Goal: Transaction & Acquisition: Purchase product/service

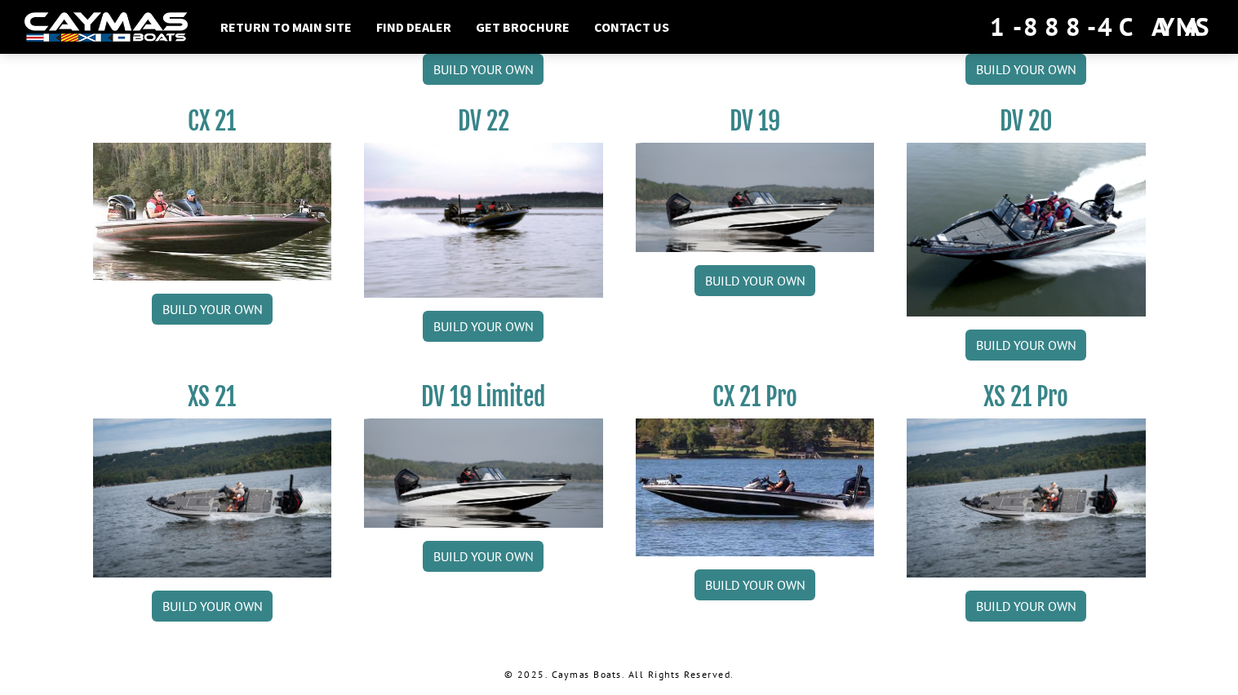
scroll to position [1904, 0]
click at [766, 581] on link "Build your own" at bounding box center [754, 585] width 121 height 31
click at [716, 477] on img at bounding box center [755, 487] width 239 height 137
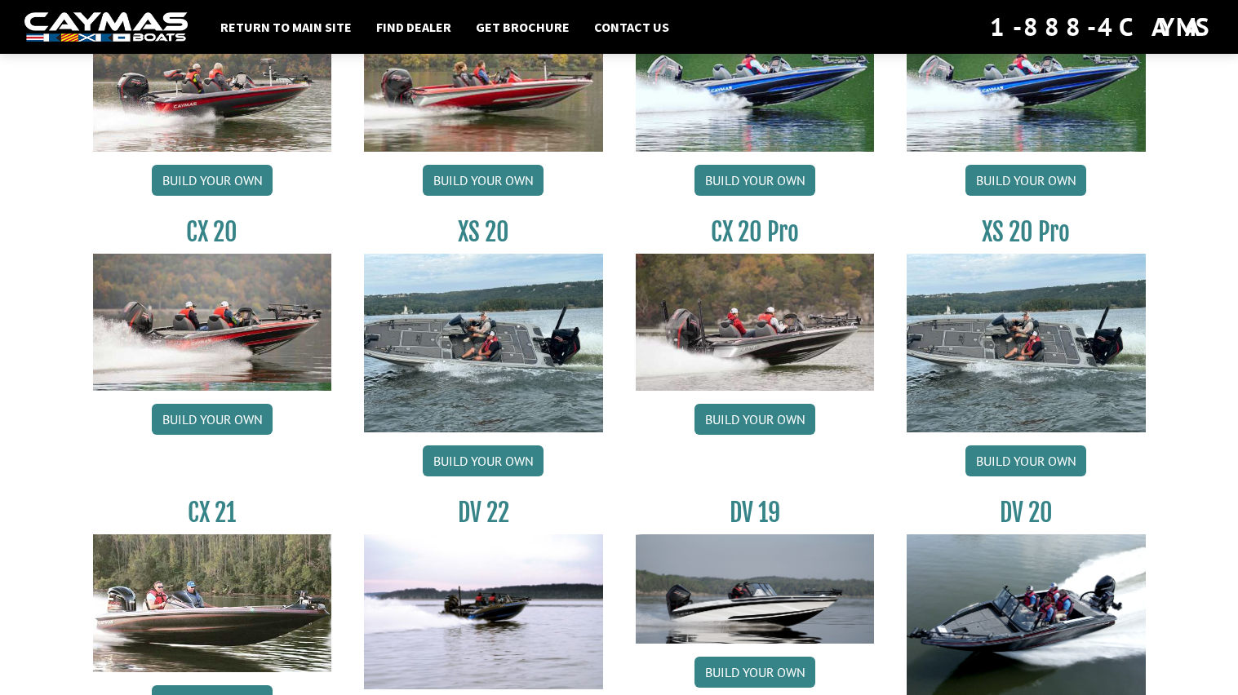
scroll to position [1509, 0]
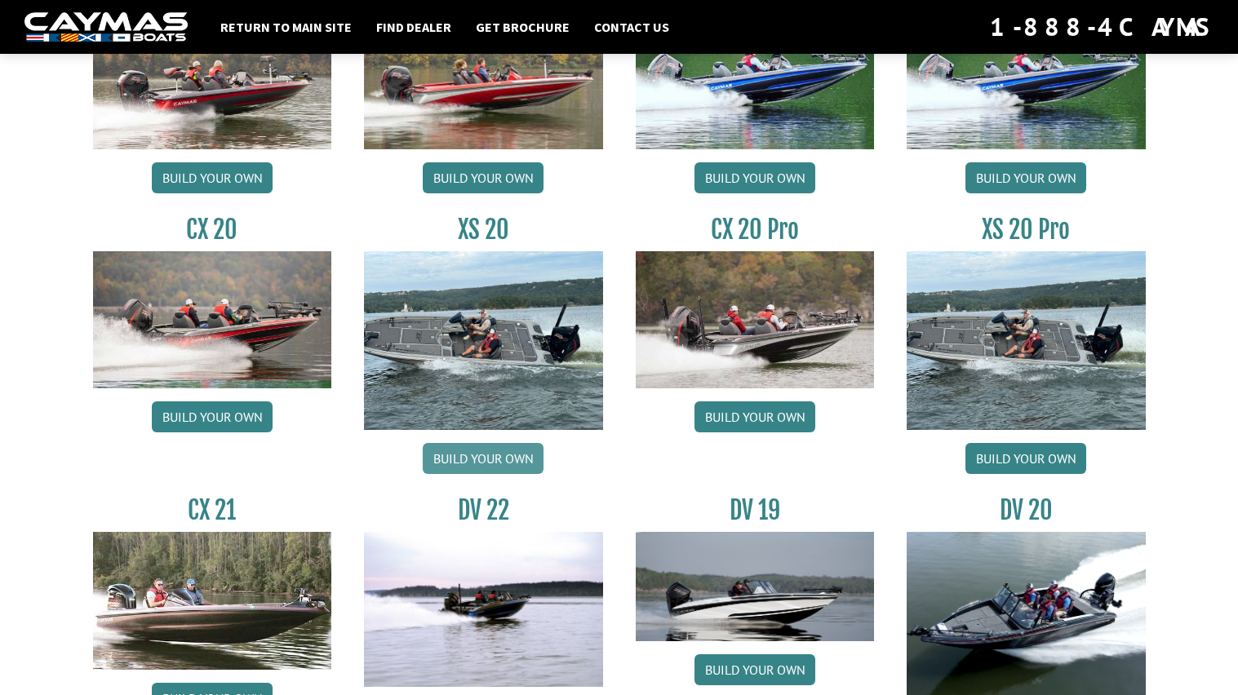
click at [518, 470] on link "Build your own" at bounding box center [483, 458] width 121 height 31
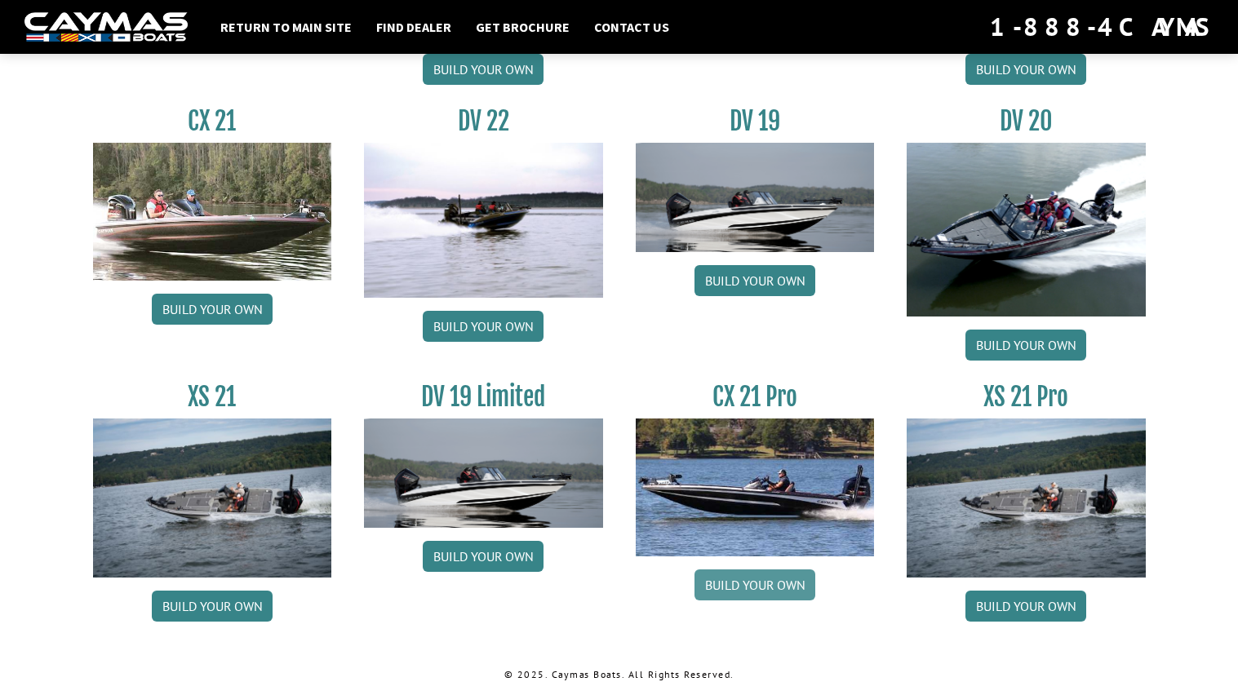
click at [760, 598] on link "Build your own" at bounding box center [754, 585] width 121 height 31
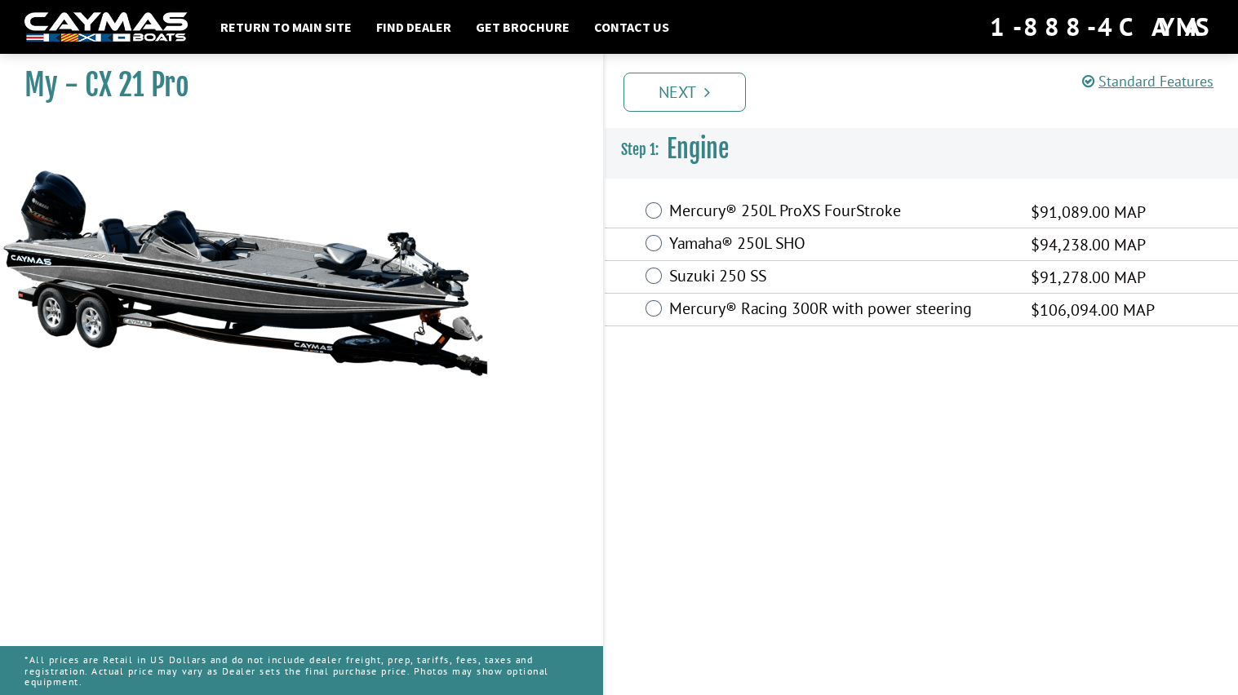
click at [779, 319] on label "Mercury® Racing 300R with power steering" at bounding box center [839, 311] width 341 height 24
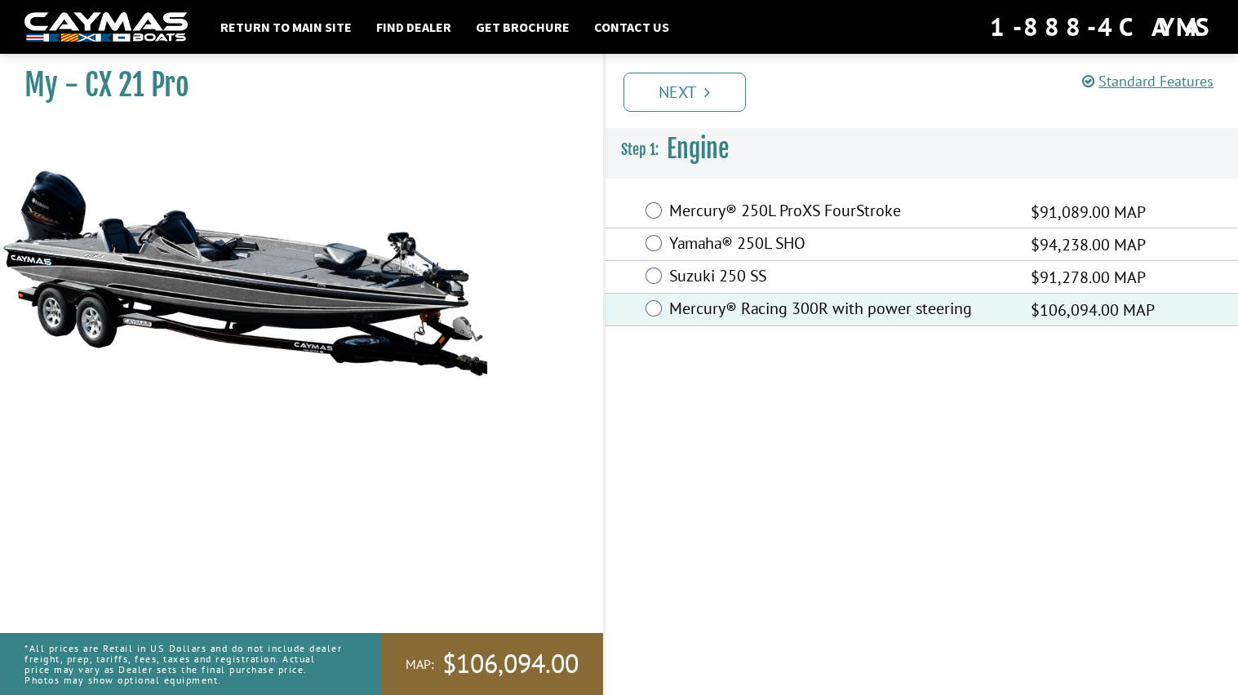
click at [766, 278] on label "Suzuki 250 SS" at bounding box center [839, 278] width 341 height 24
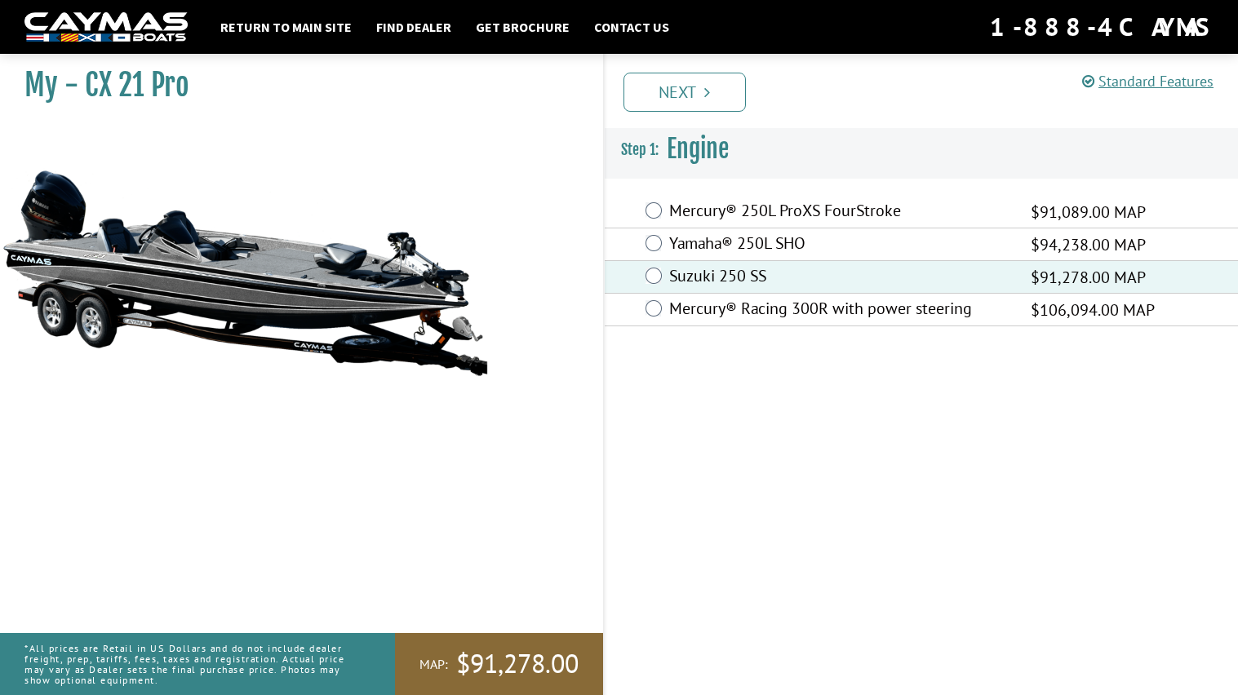
click at [734, 240] on label "Yamaha® 250L SHO" at bounding box center [839, 245] width 341 height 24
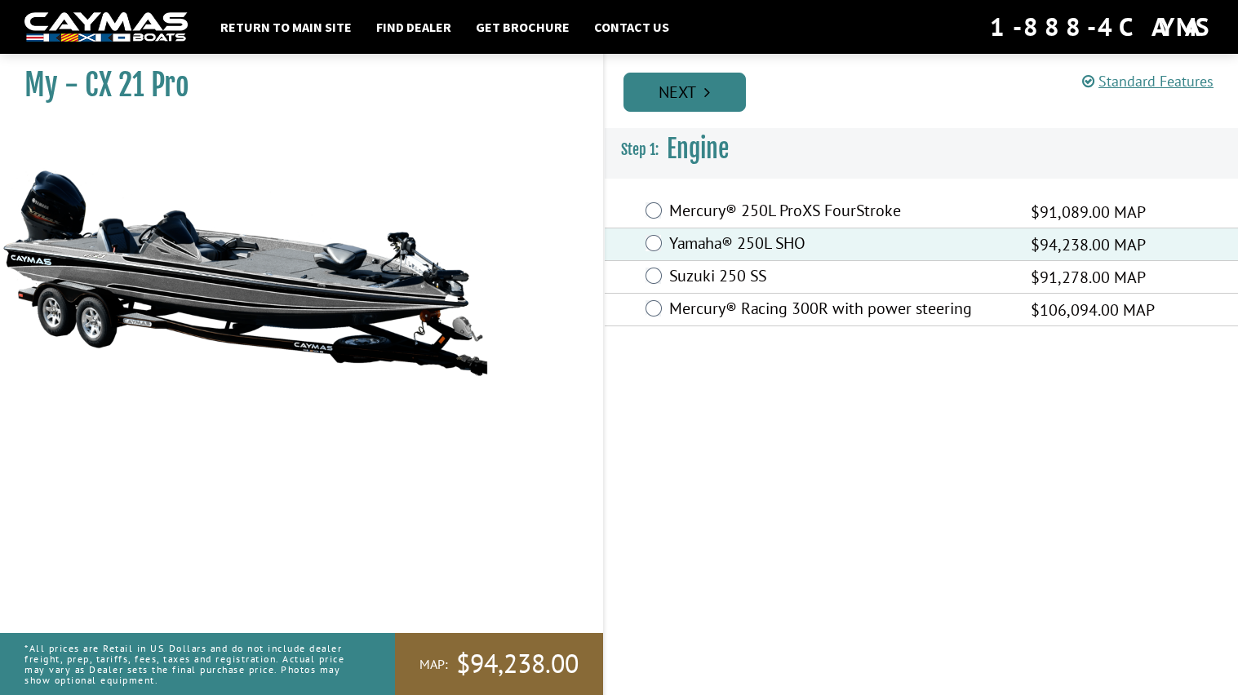
click at [717, 102] on link "Next" at bounding box center [684, 92] width 122 height 39
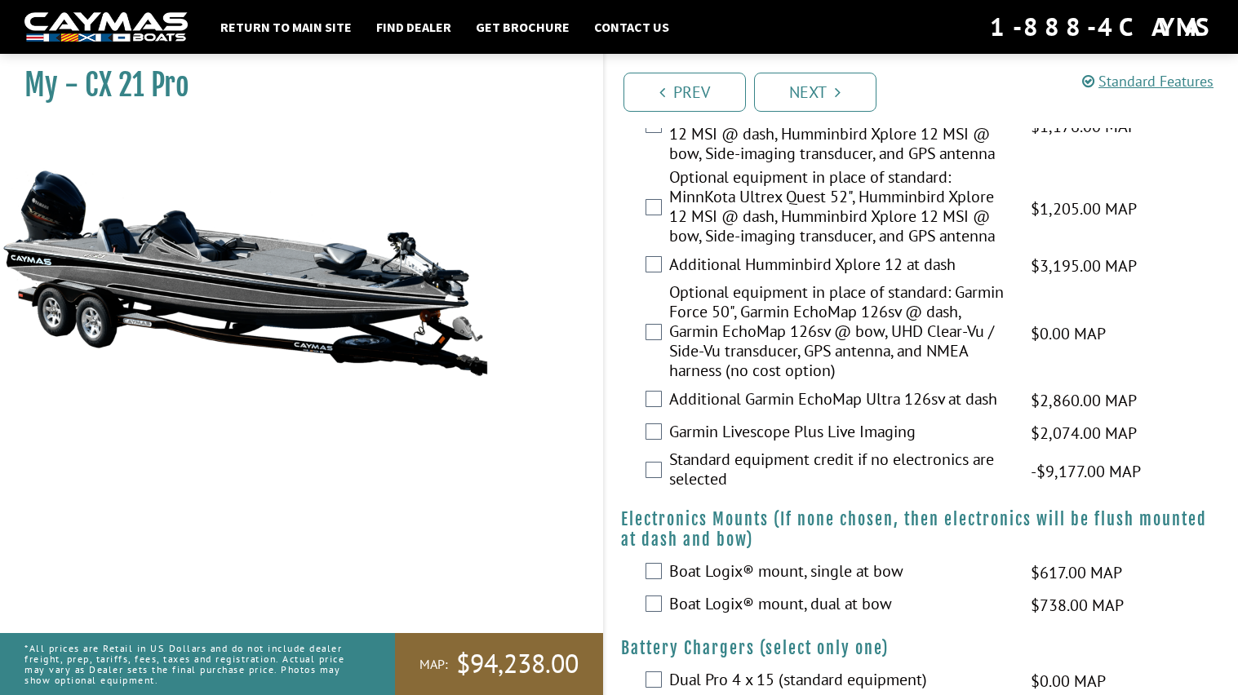
scroll to position [457, 0]
click at [800, 424] on label "Garmin Livescope Plus Live Imaging" at bounding box center [839, 433] width 341 height 24
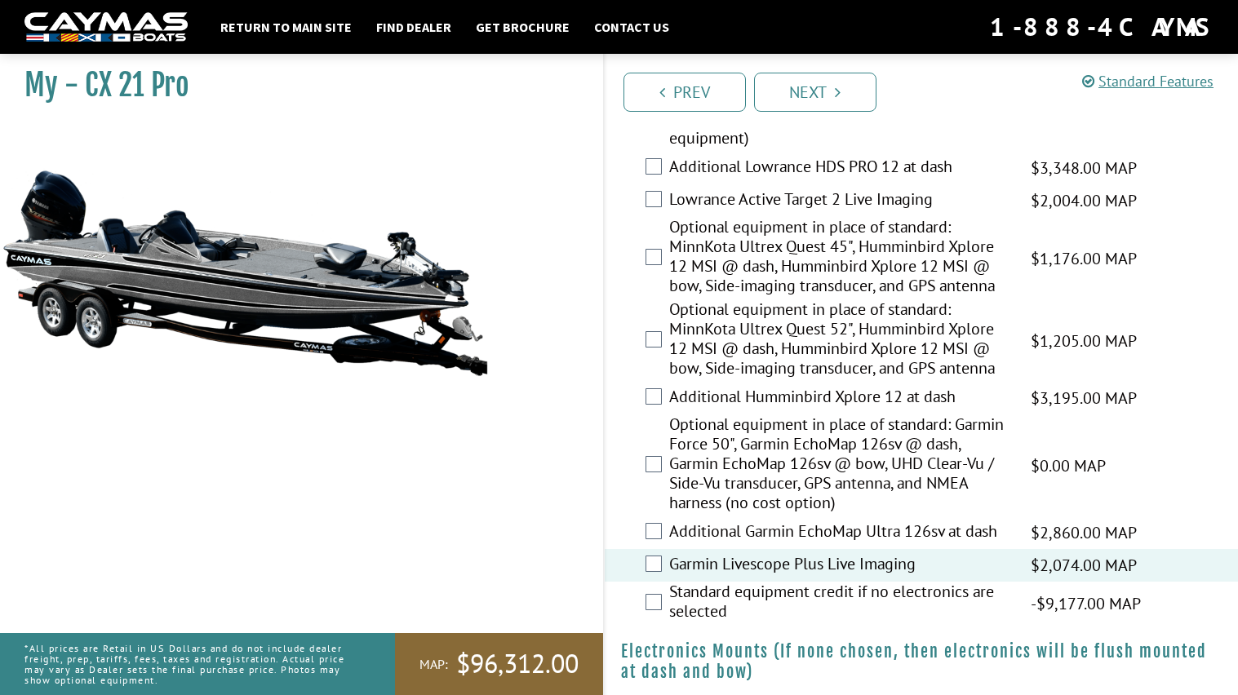
scroll to position [326, 0]
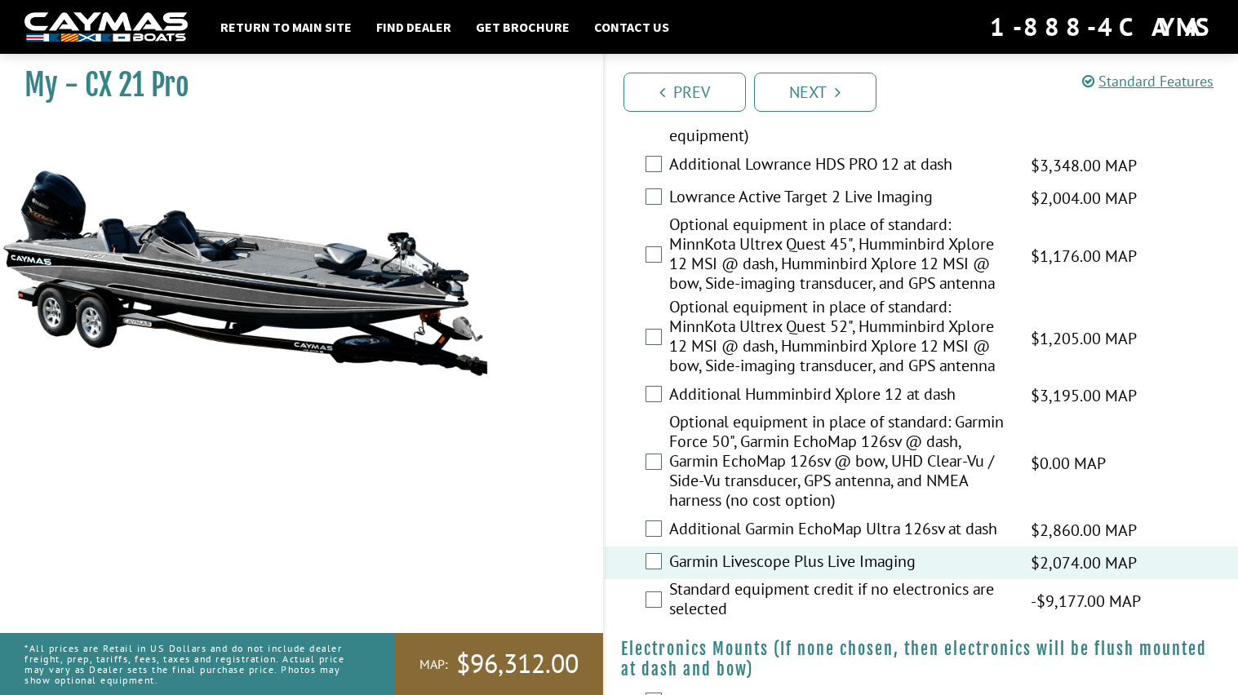
click at [692, 455] on label "Optional equipment in place of standard: Garmin Force 50", Garmin EchoMap 126sv…" at bounding box center [839, 463] width 341 height 102
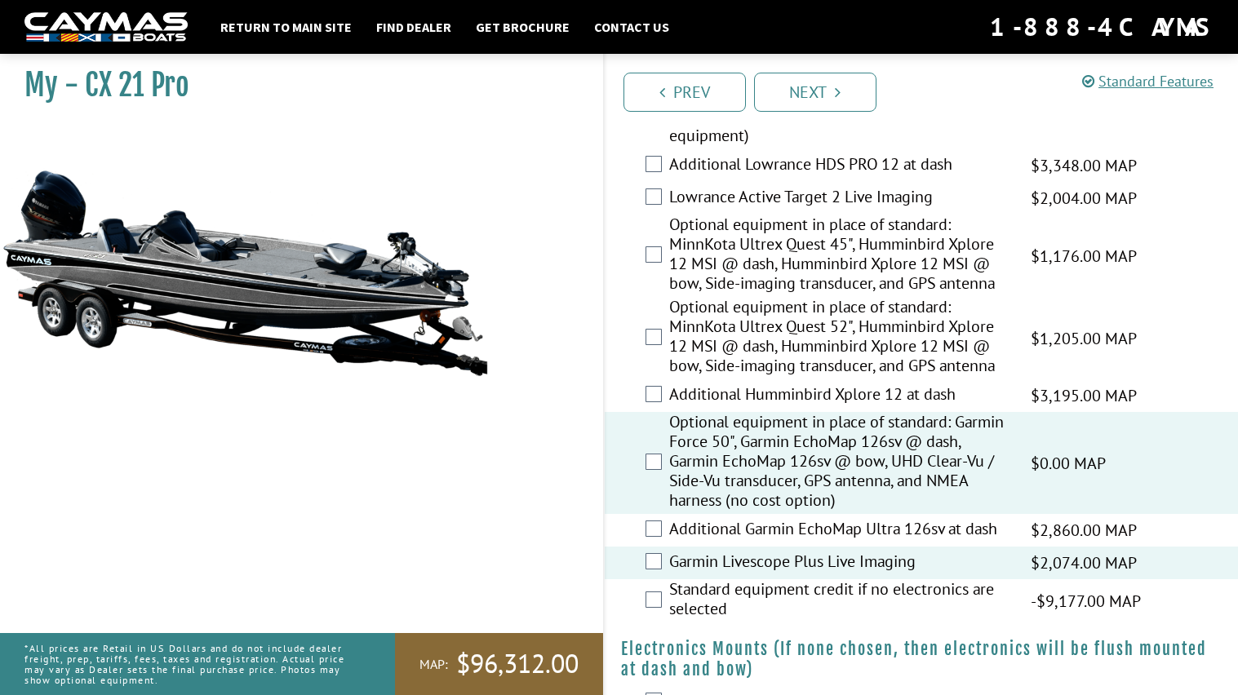
click at [721, 529] on label "Additional Garmin EchoMap Ultra 126sv at dash" at bounding box center [839, 531] width 341 height 24
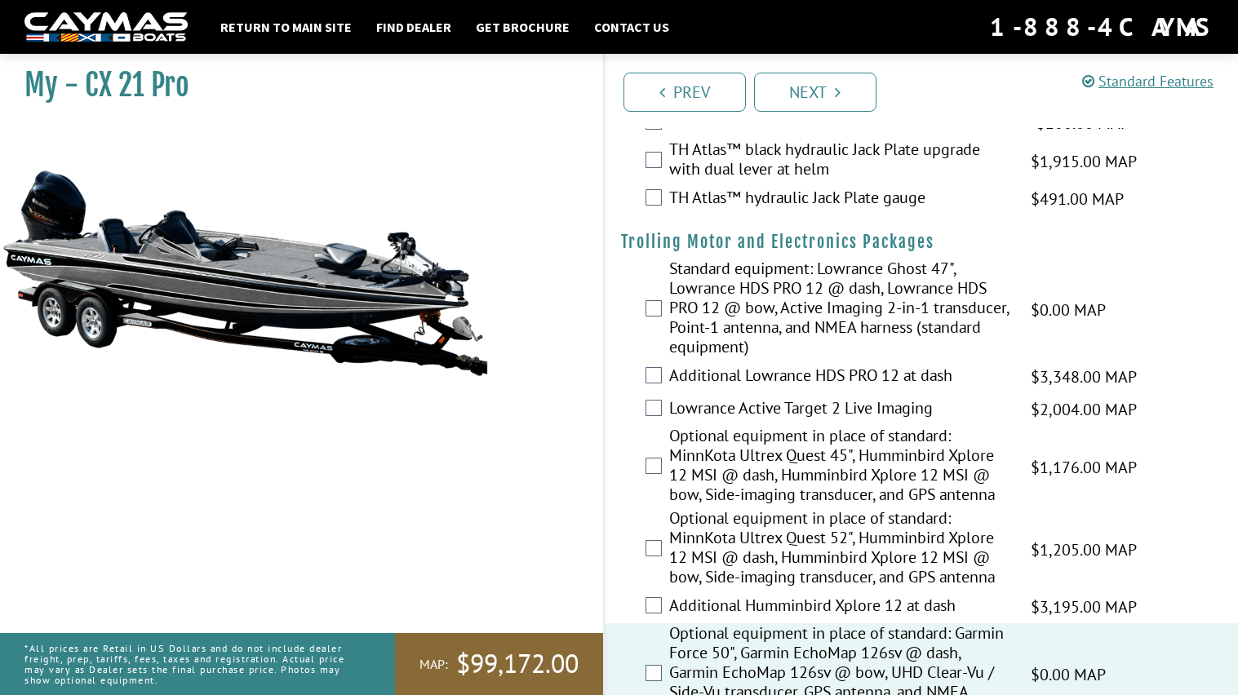
scroll to position [0, 0]
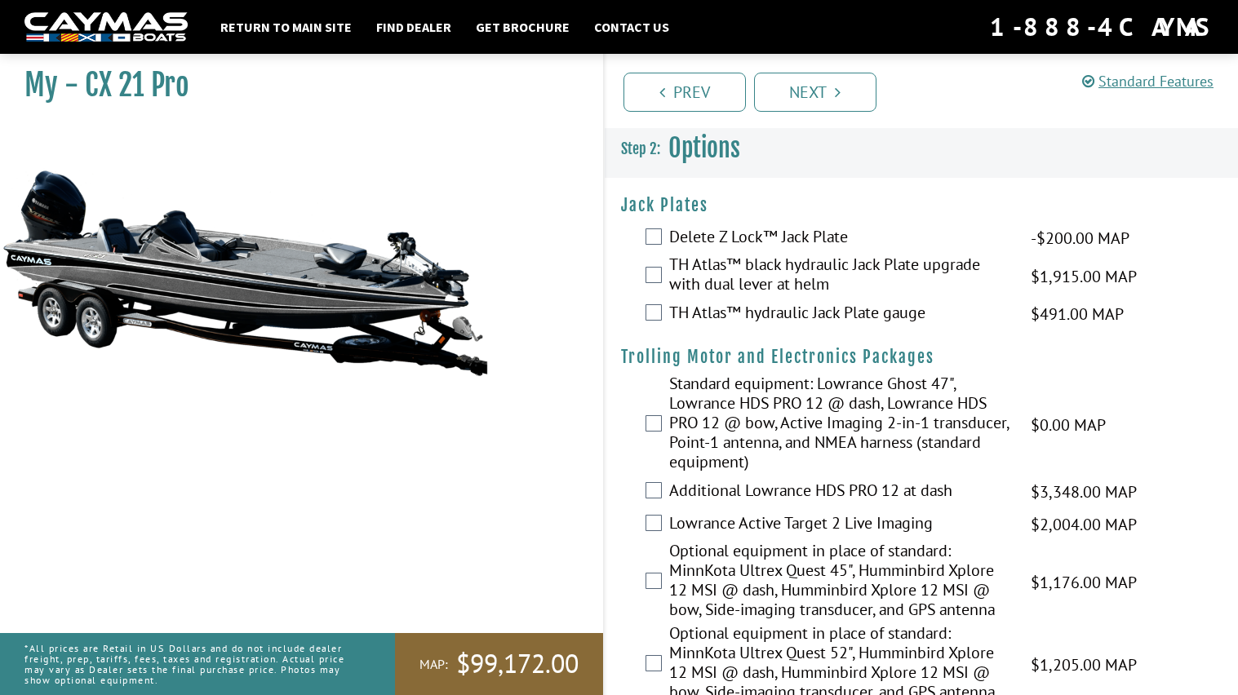
click at [726, 312] on label "TH Atlas™ hydraulic Jack Plate gauge" at bounding box center [839, 315] width 341 height 24
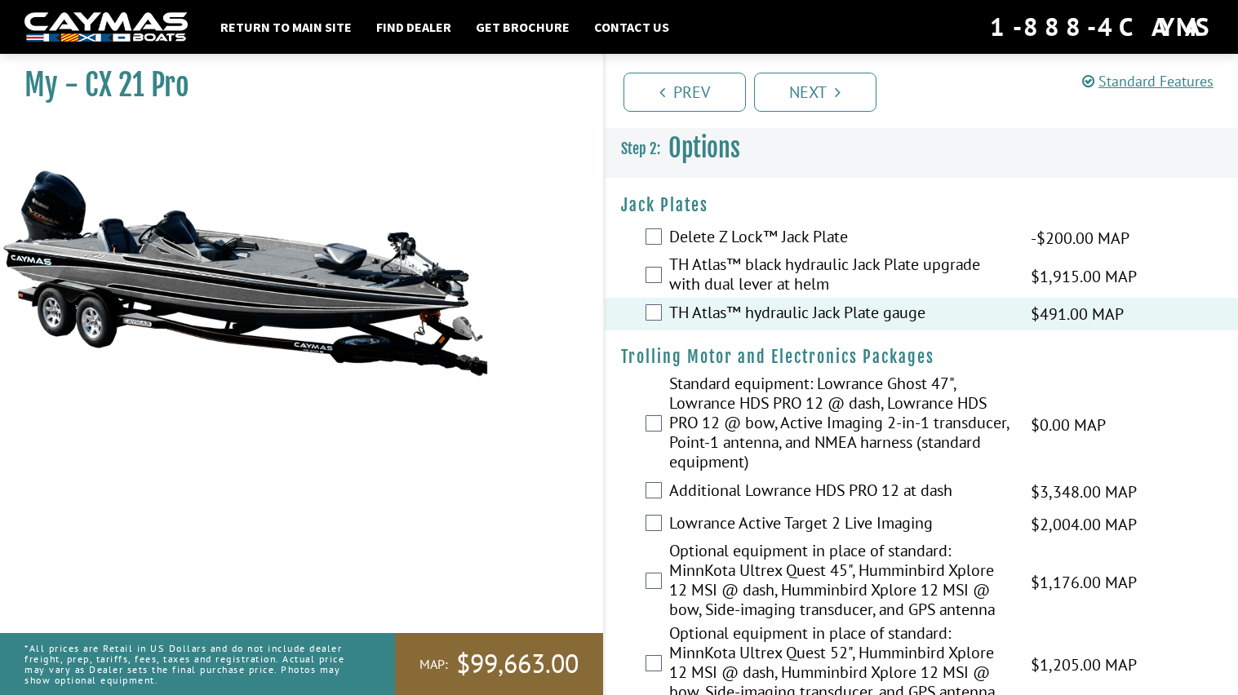
click at [709, 286] on label "TH Atlas™ black hydraulic Jack Plate upgrade with dual lever at helm" at bounding box center [839, 276] width 341 height 43
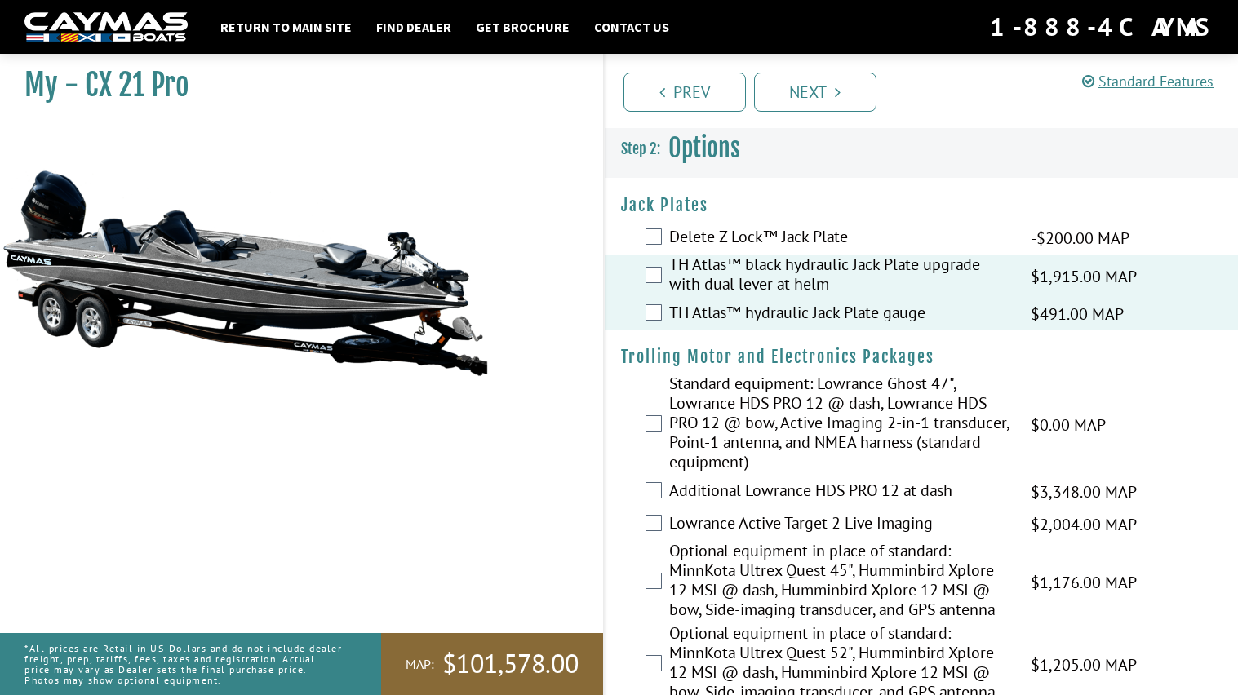
click at [716, 309] on label "TH Atlas™ hydraulic Jack Plate gauge" at bounding box center [839, 315] width 341 height 24
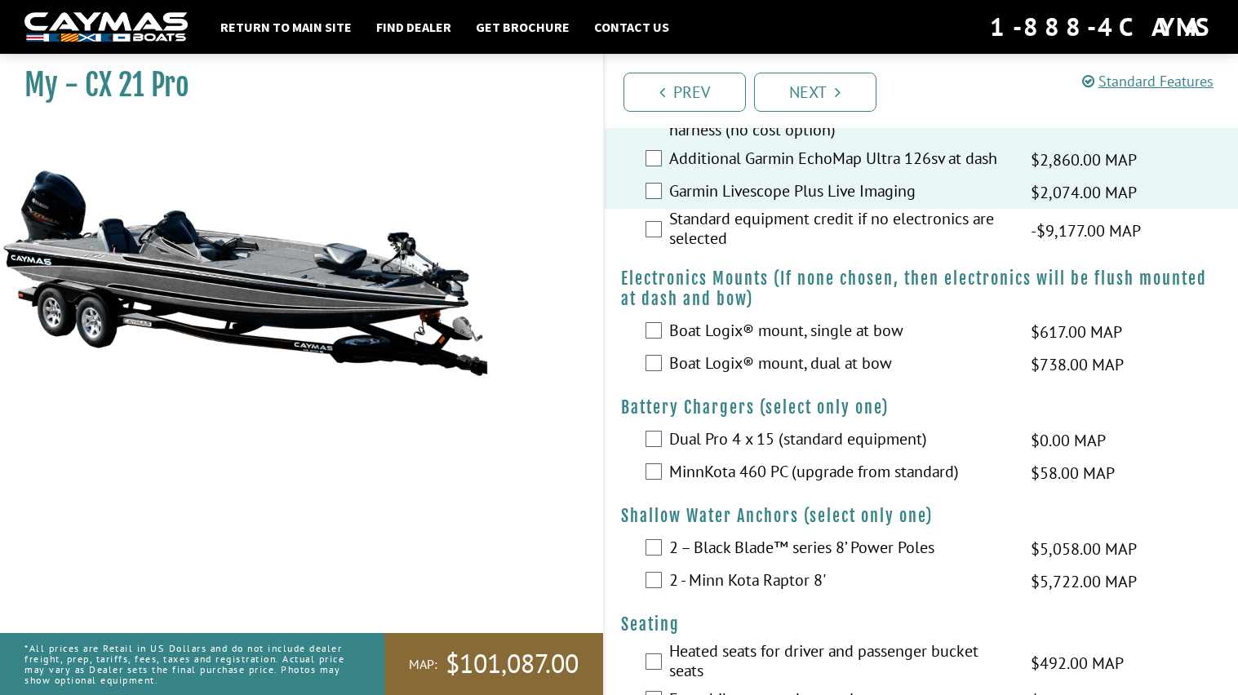
scroll to position [698, 0]
click at [787, 367] on label "Boat Logix® mount, dual at bow" at bounding box center [839, 364] width 341 height 24
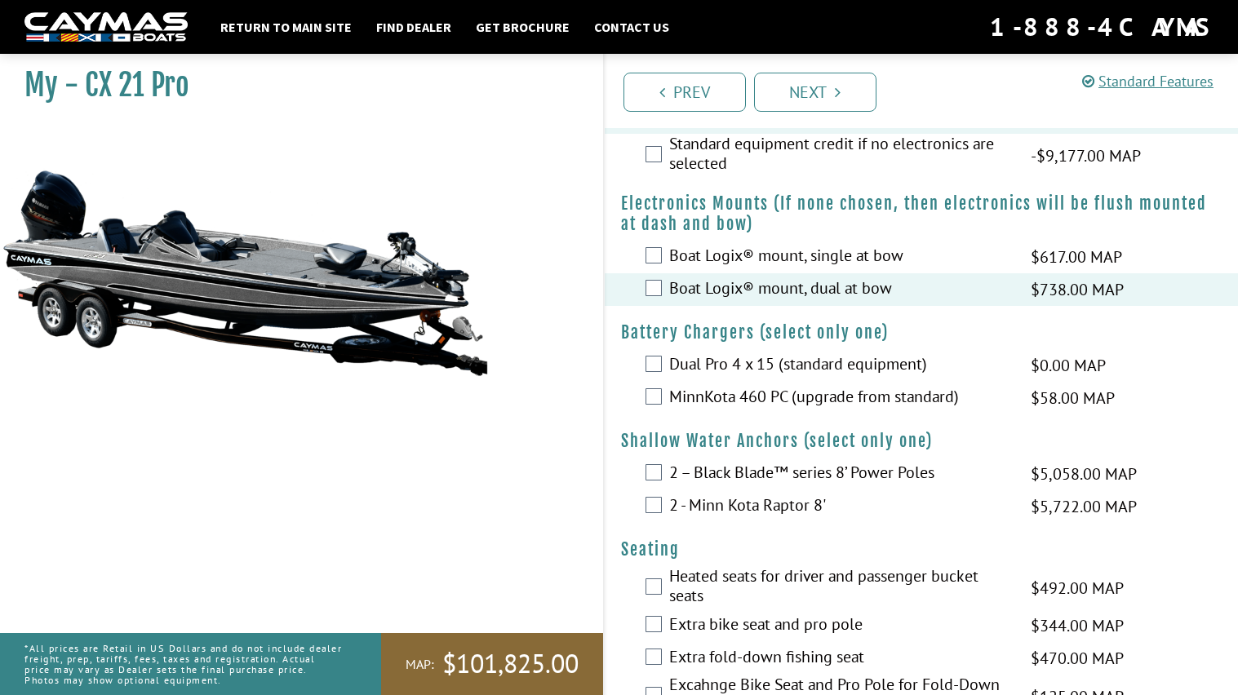
scroll to position [779, 0]
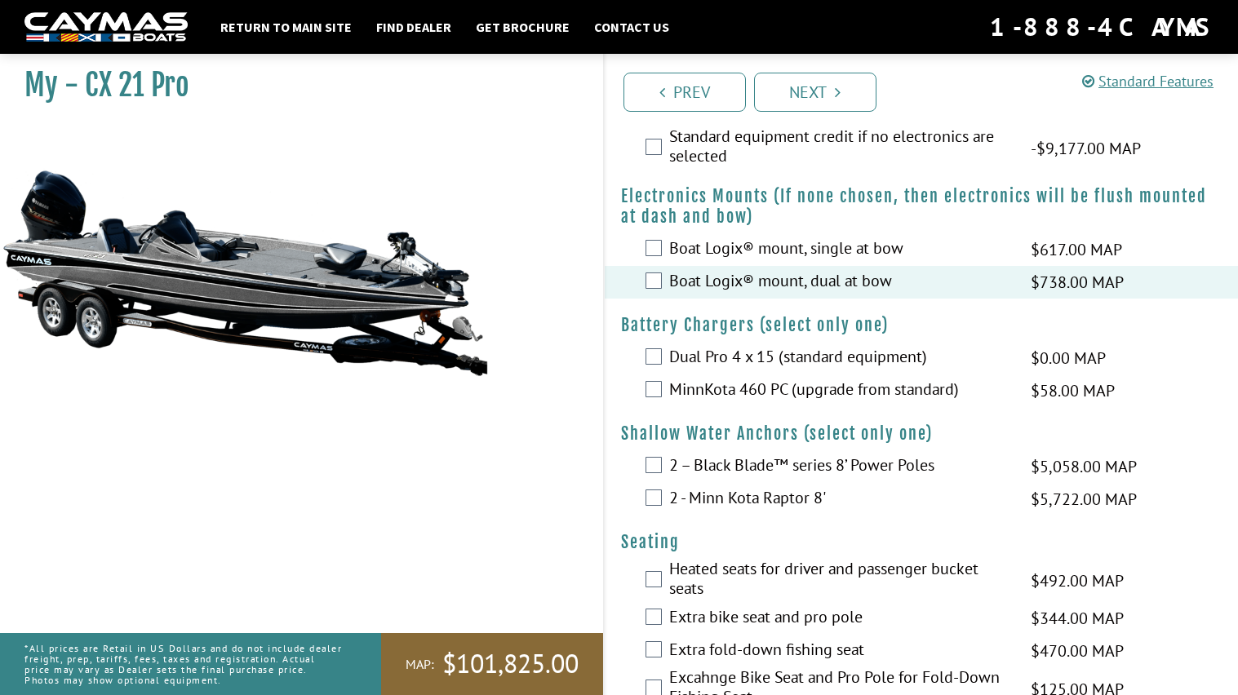
click at [756, 391] on label "MinnKota 460 PC (upgrade from standard)" at bounding box center [839, 391] width 341 height 24
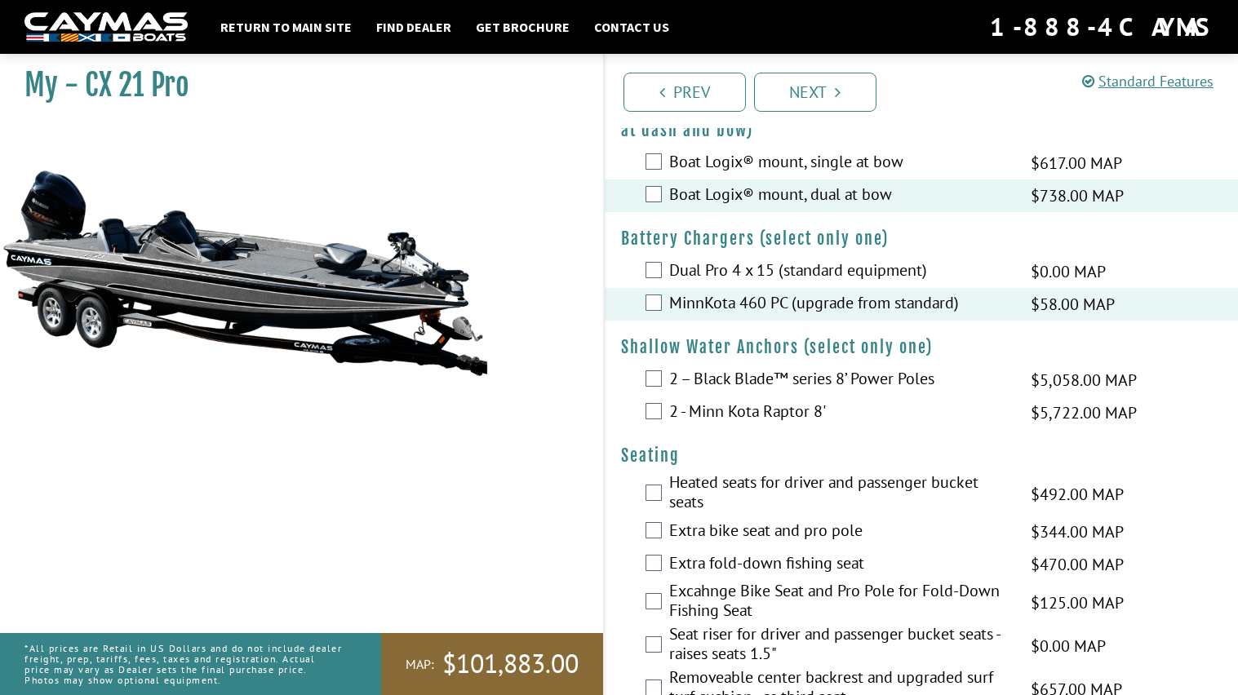
scroll to position [869, 0]
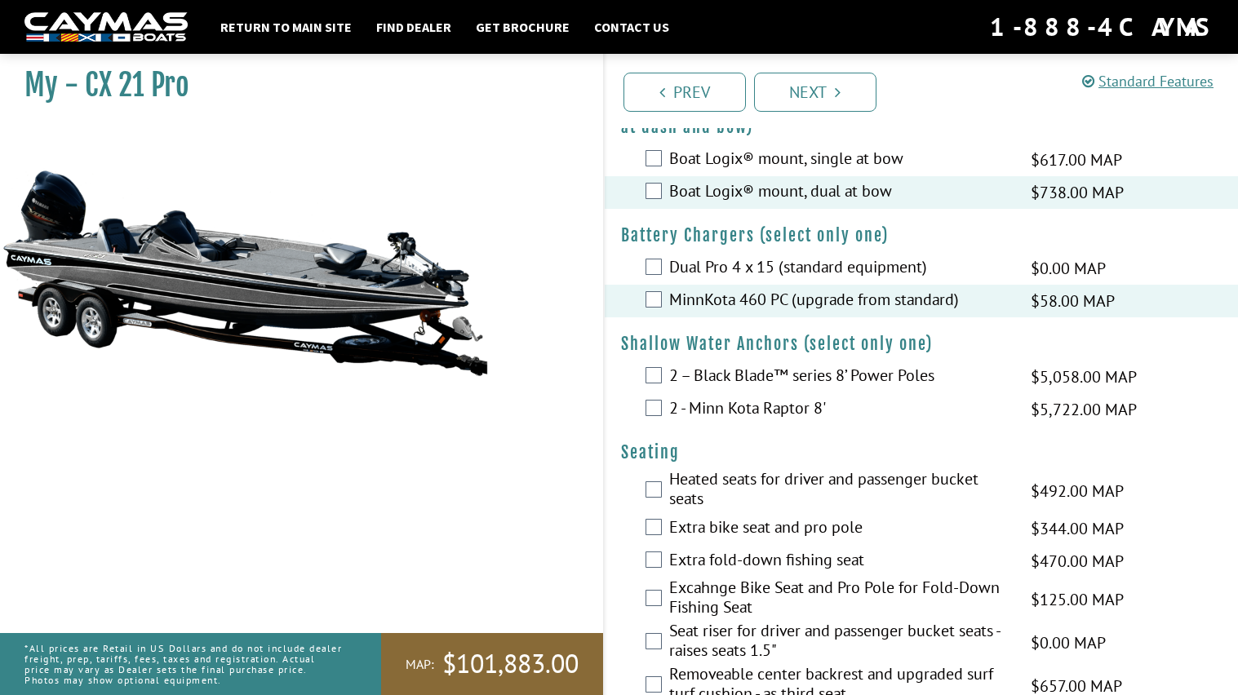
click at [763, 406] on label "2 - Minn Kota Raptor 8'" at bounding box center [839, 410] width 341 height 24
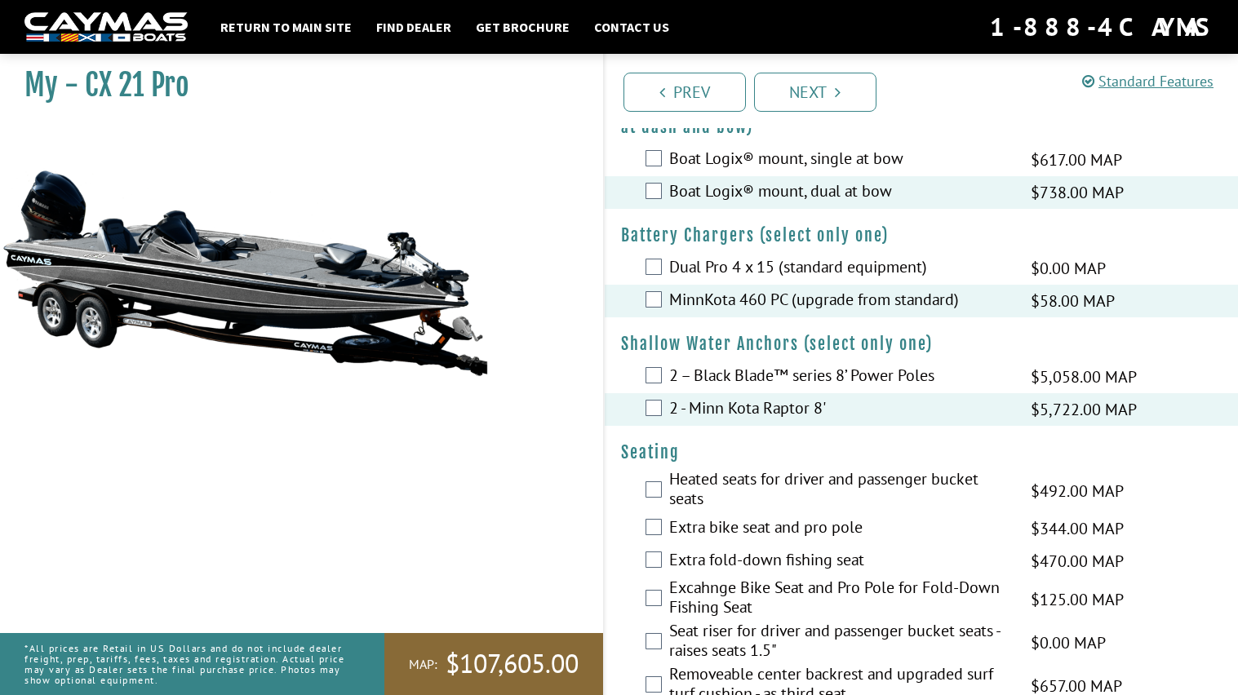
click at [763, 406] on label "2 - Minn Kota Raptor 8'" at bounding box center [839, 410] width 341 height 24
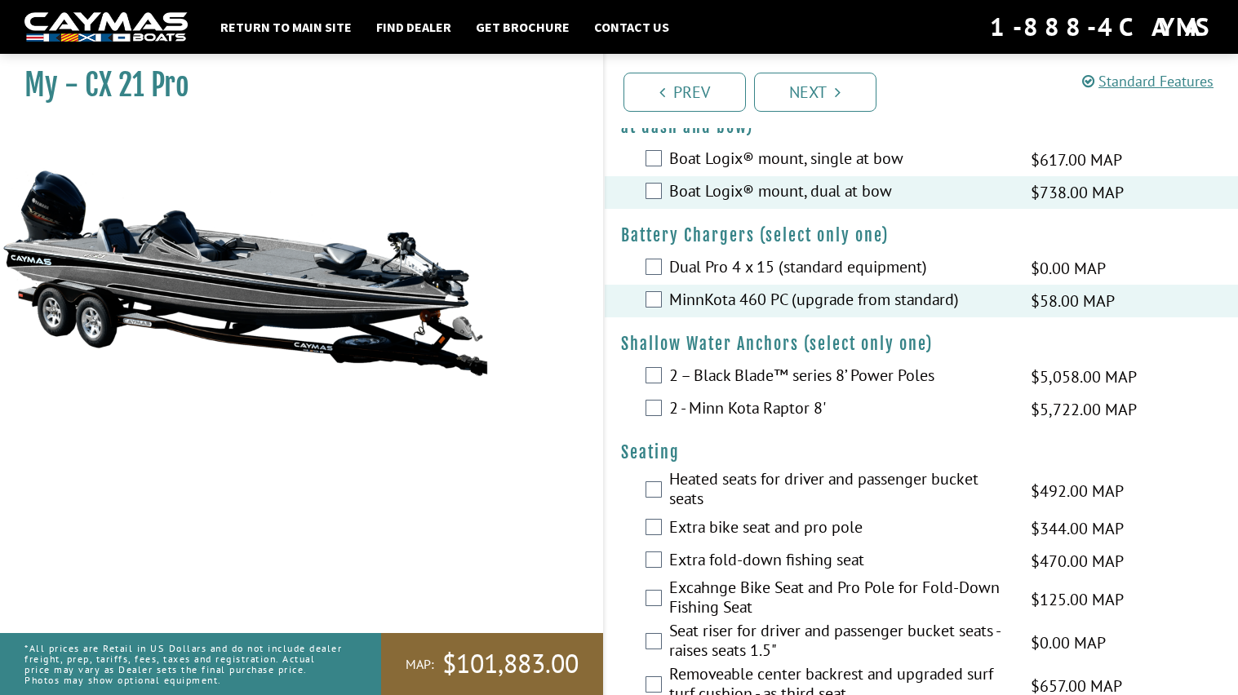
click at [763, 406] on label "2 - Minn Kota Raptor 8'" at bounding box center [839, 410] width 341 height 24
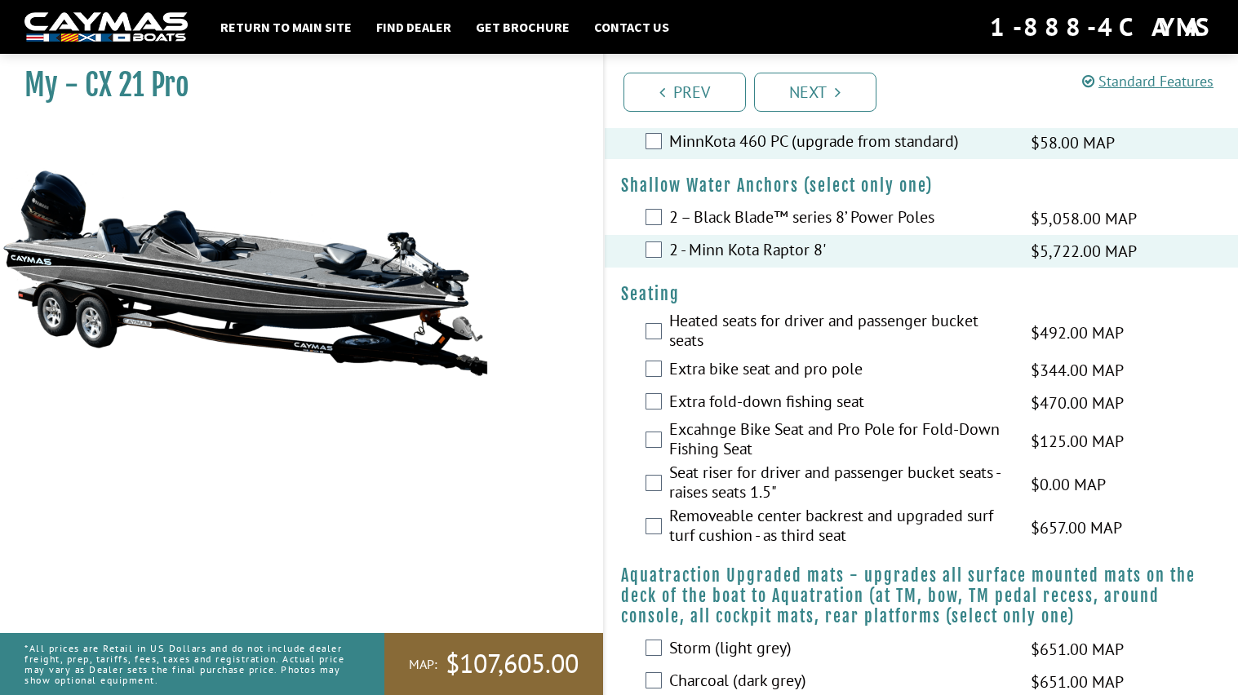
scroll to position [1029, 0]
click at [758, 330] on label "Heated seats for driver and passenger bucket seats" at bounding box center [839, 330] width 341 height 43
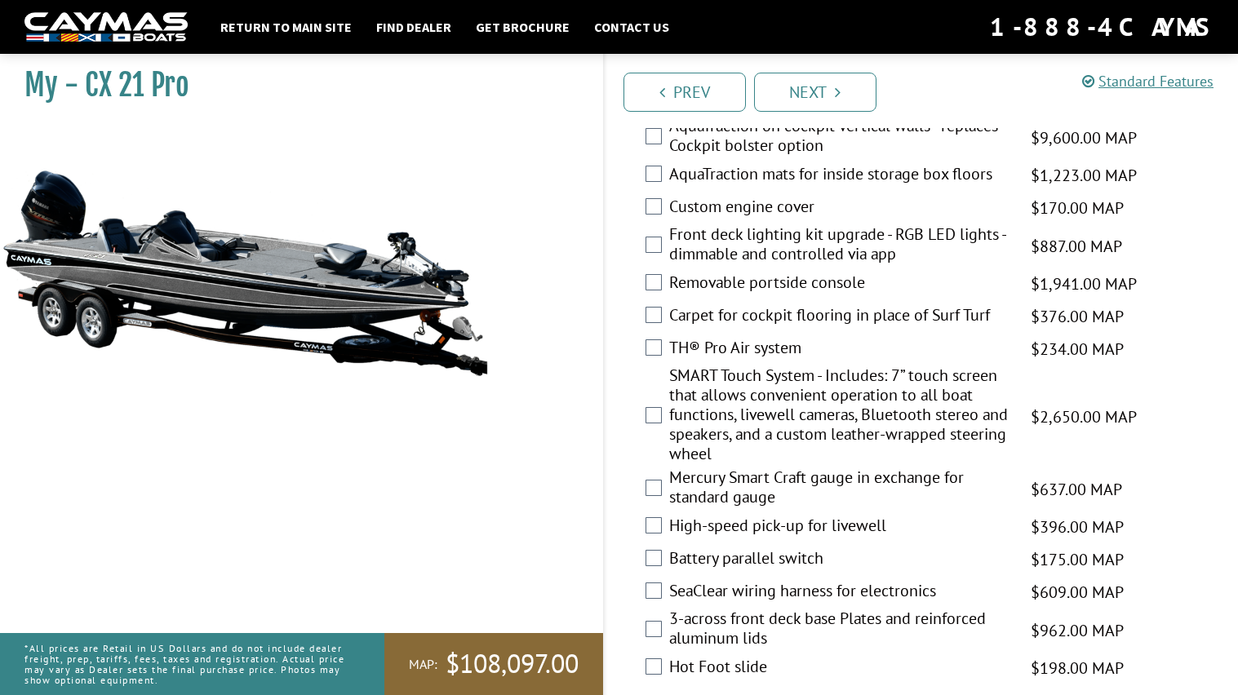
scroll to position [2257, 0]
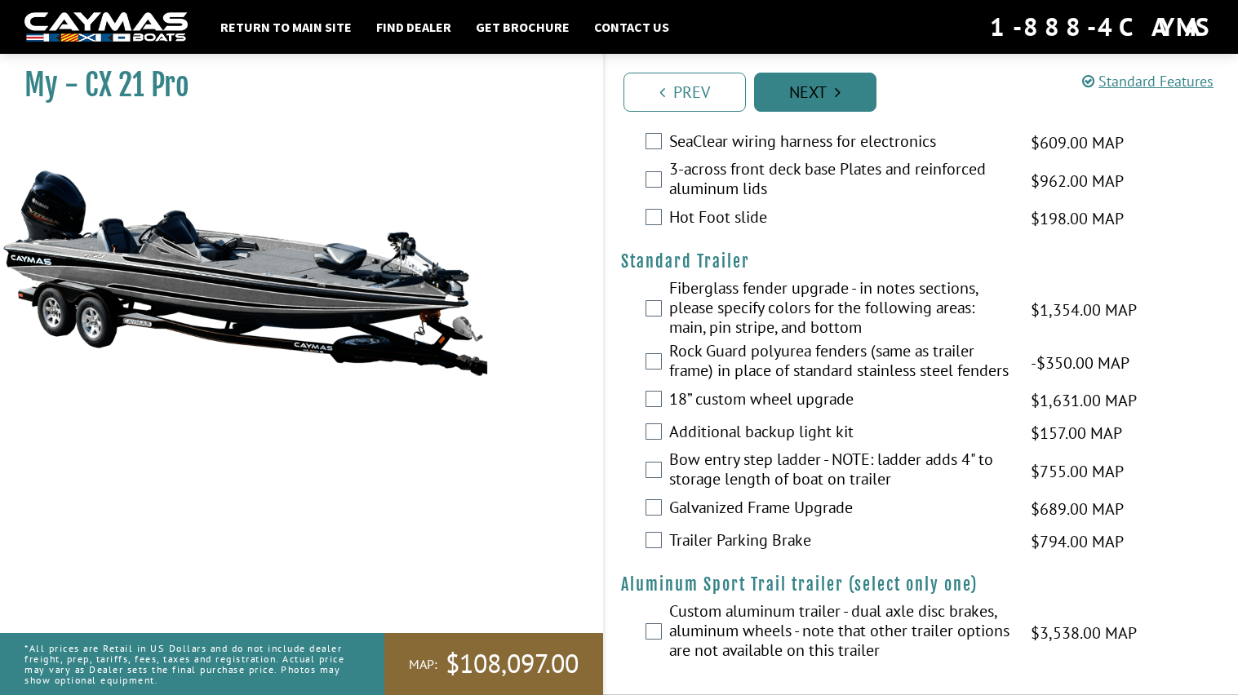
click at [844, 82] on link "Next" at bounding box center [815, 92] width 122 height 39
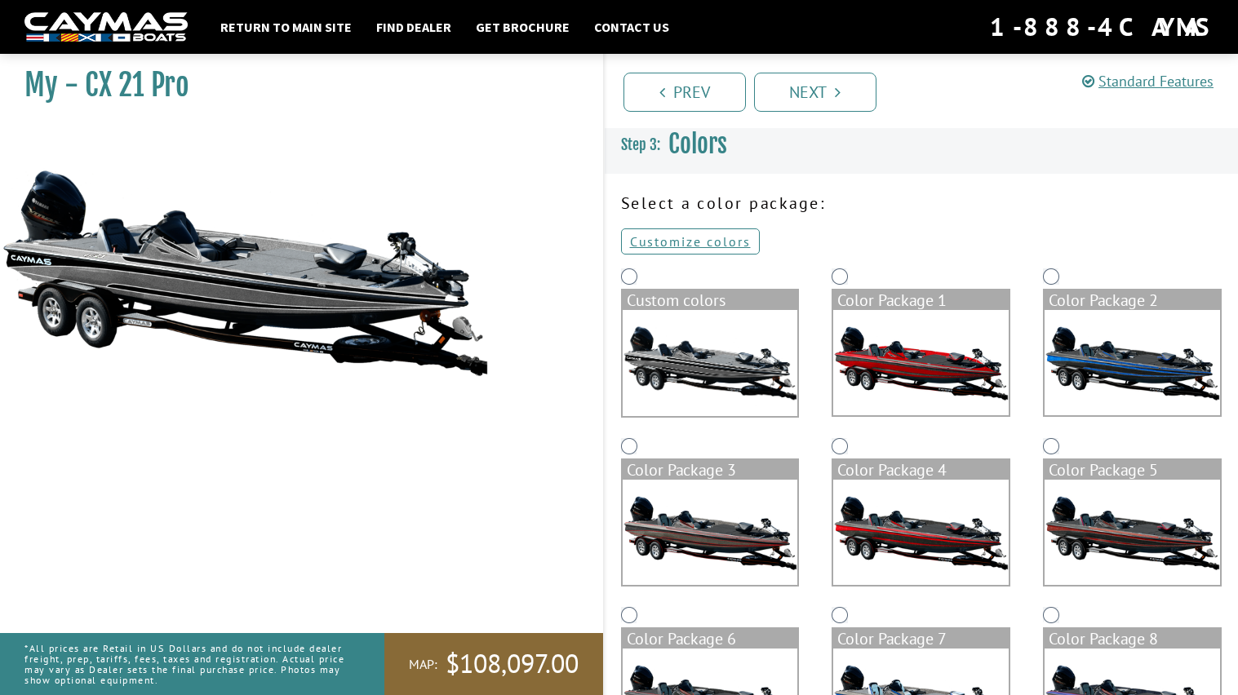
scroll to position [0, 0]
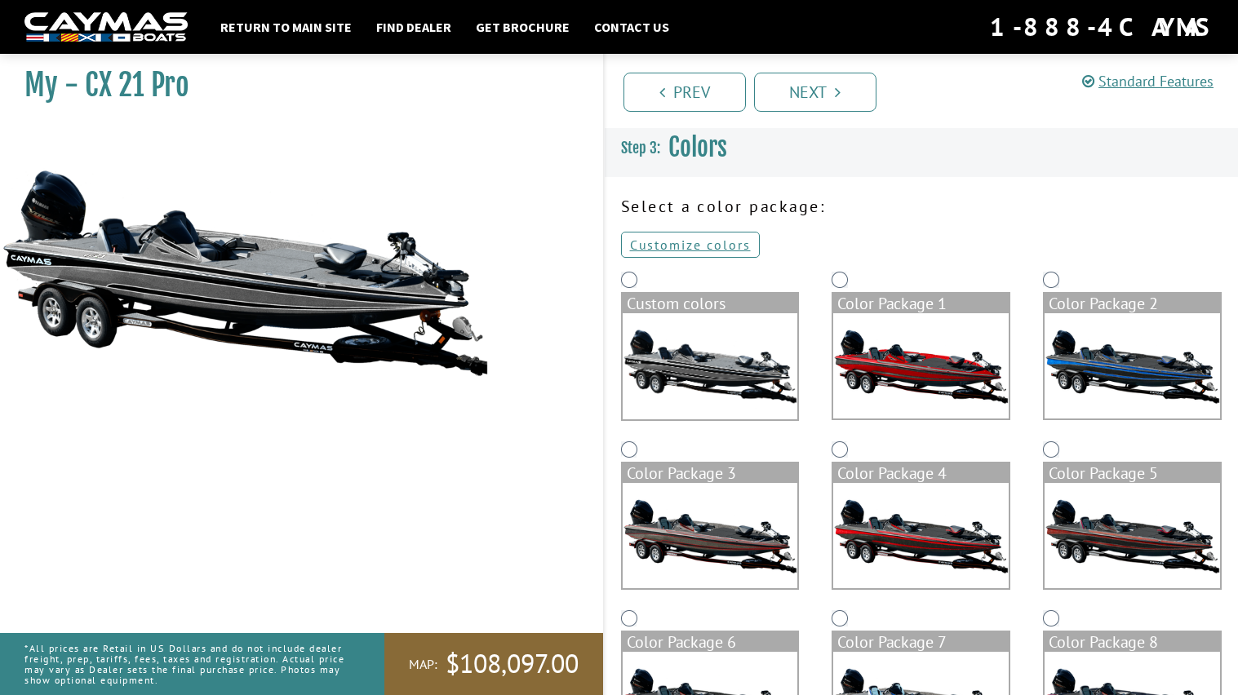
click at [738, 364] on img at bounding box center [710, 366] width 175 height 106
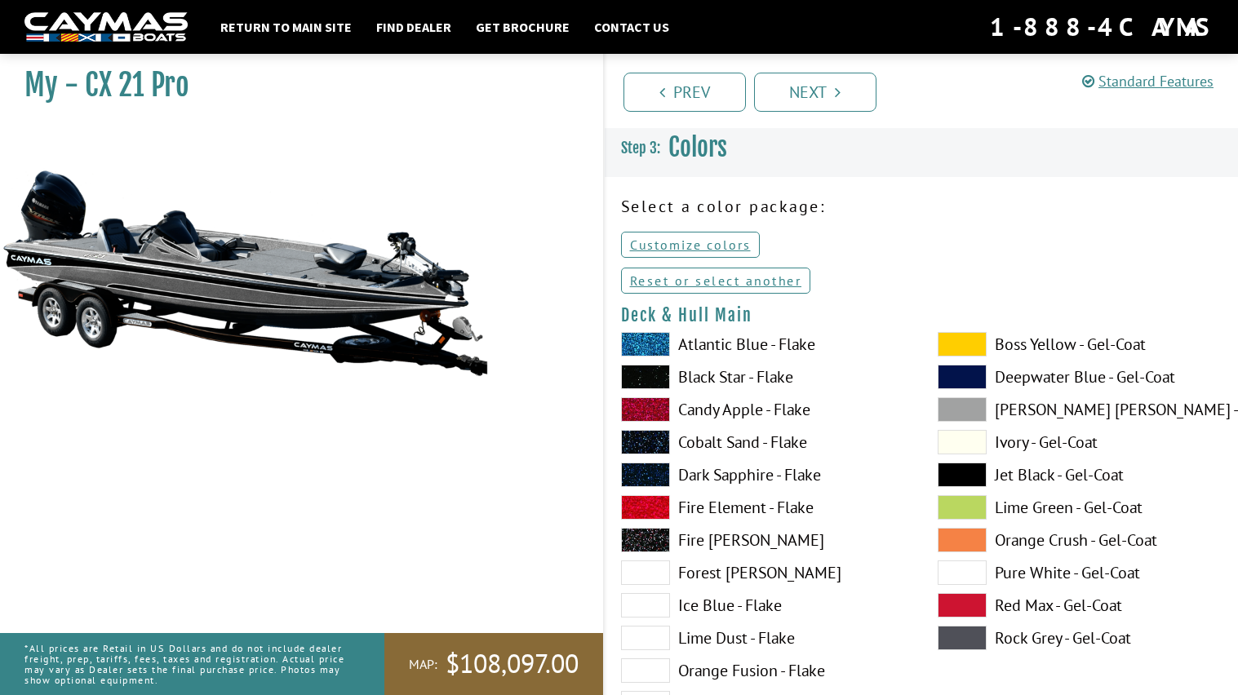
click at [658, 347] on span at bounding box center [645, 344] width 49 height 24
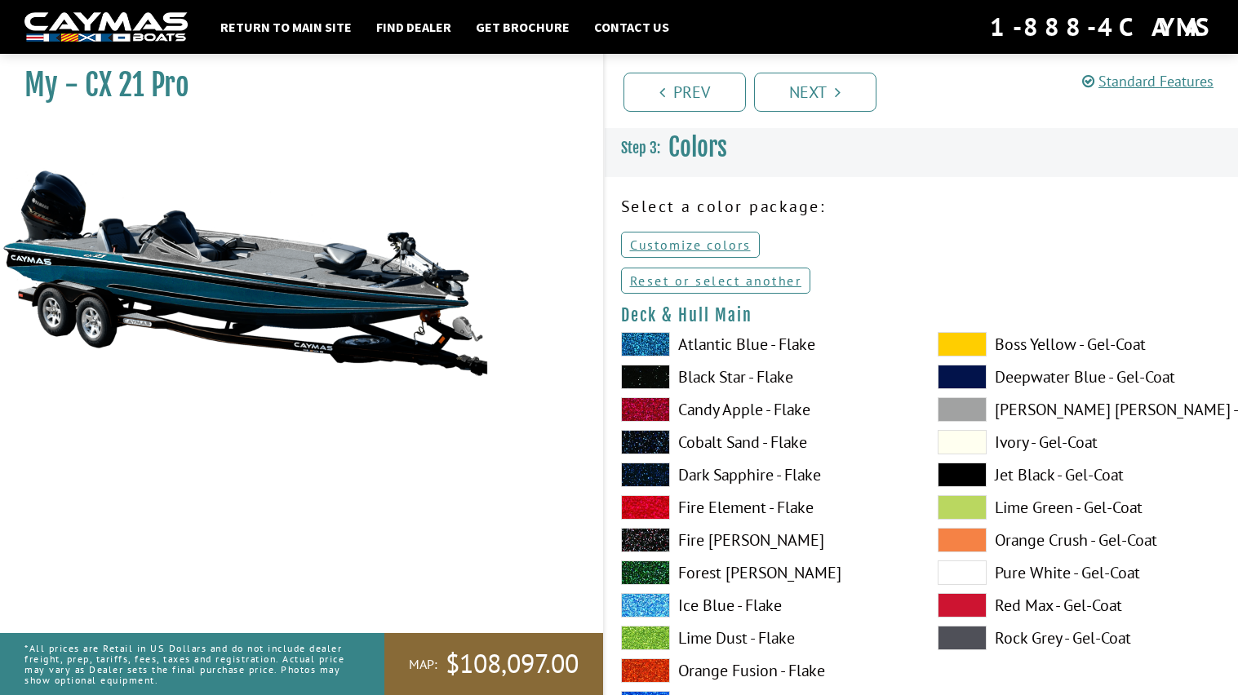
click at [658, 347] on span at bounding box center [645, 344] width 49 height 24
